Goal: Use online tool/utility

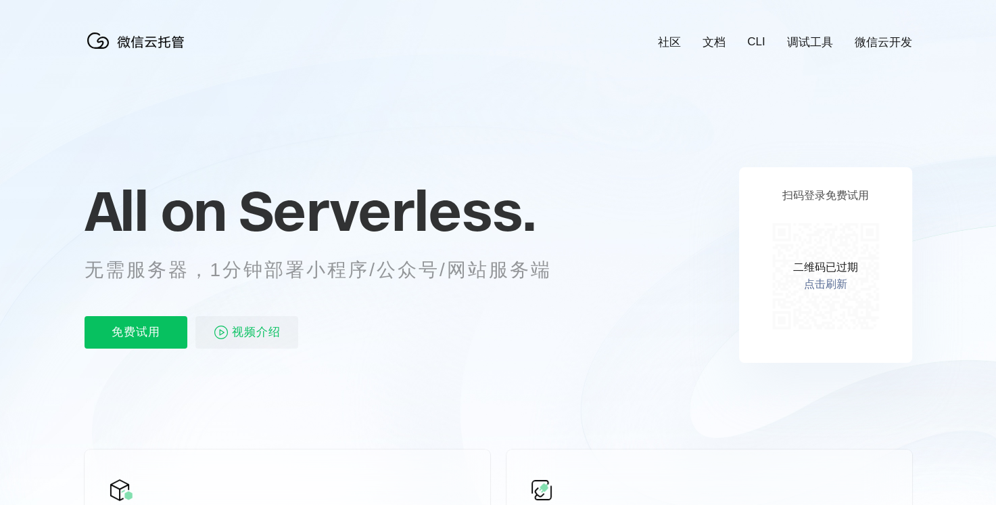
click at [832, 275] on div "二维码已过期 点击刷新" at bounding box center [825, 275] width 123 height 123
click at [832, 264] on p "二维码已过期" at bounding box center [825, 267] width 65 height 14
click at [831, 287] on link "点击刷新" at bounding box center [825, 284] width 43 height 14
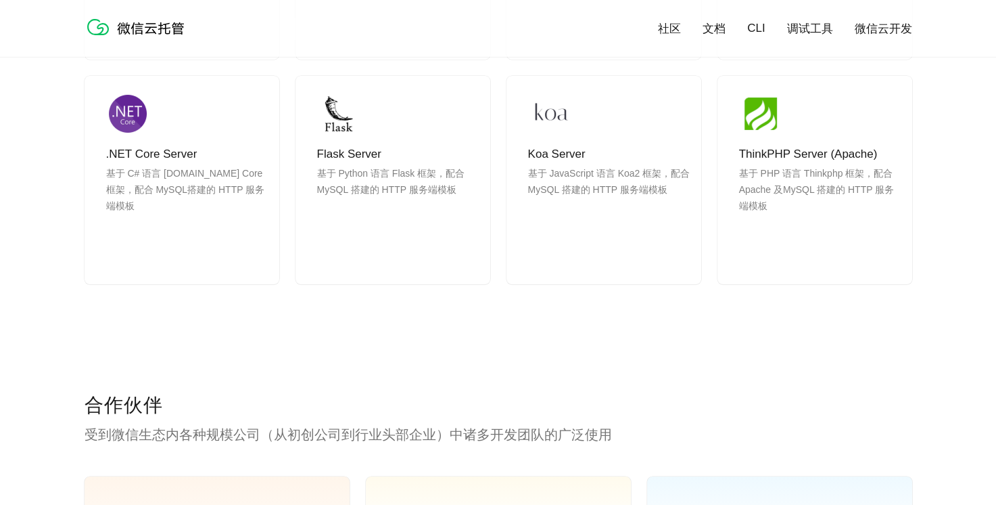
scroll to position [1575, 0]
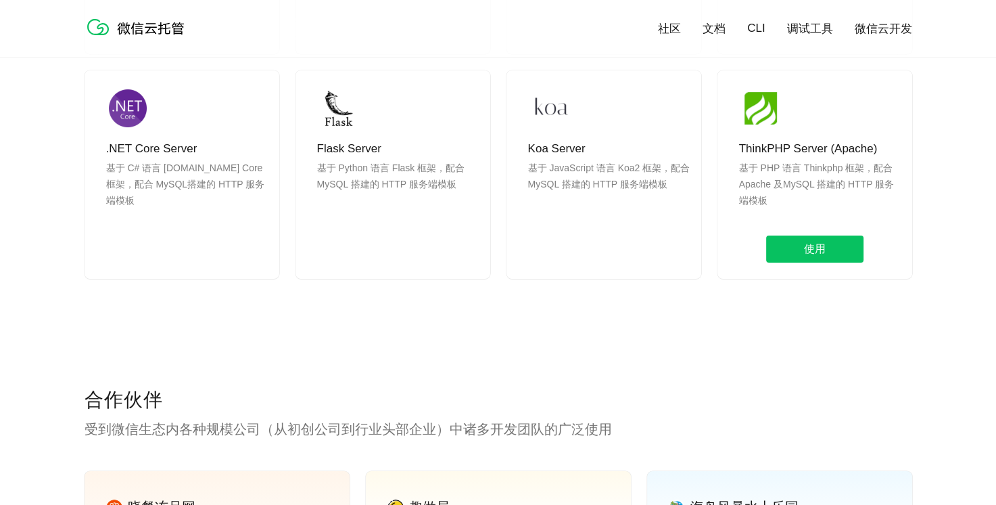
click at [802, 153] on p "ThinkPHP Server (Apache)" at bounding box center [820, 149] width 162 height 16
click at [825, 247] on span "使用" at bounding box center [814, 248] width 97 height 27
